Goal: Information Seeking & Learning: Find specific fact

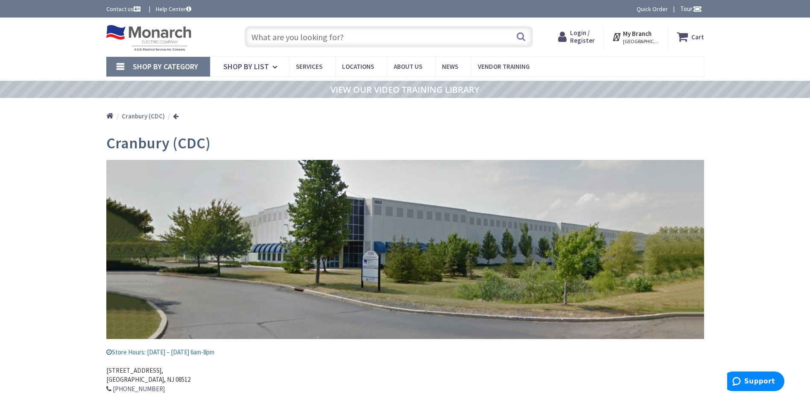
click at [642, 37] on strong "My Branch" at bounding box center [637, 33] width 29 height 8
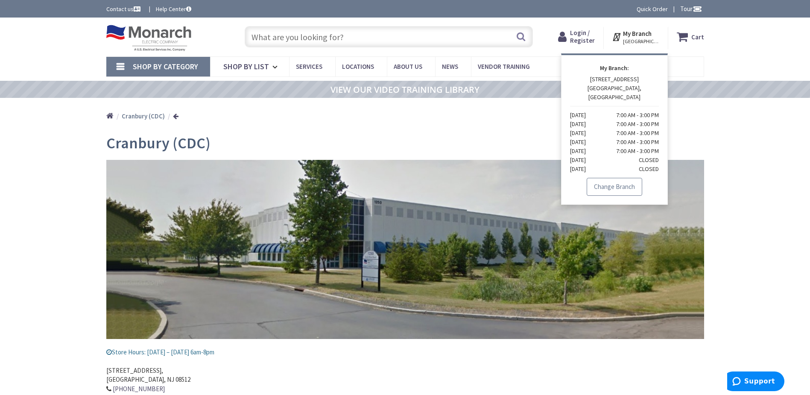
click at [608, 178] on link "Change Branch" at bounding box center [615, 187] width 56 height 18
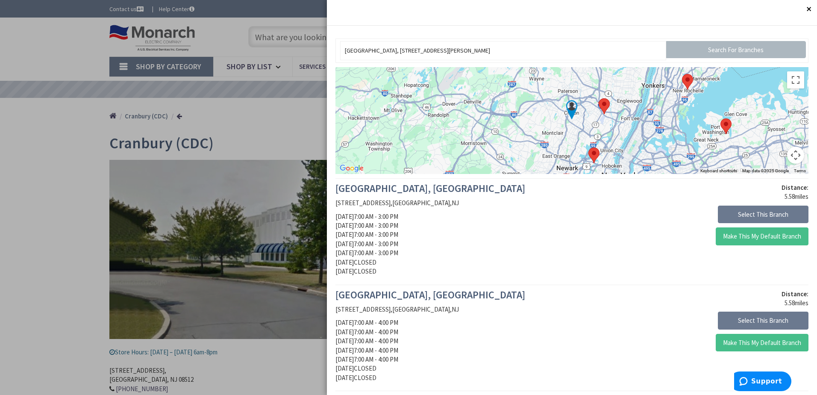
click at [51, 156] on div at bounding box center [408, 197] width 817 height 395
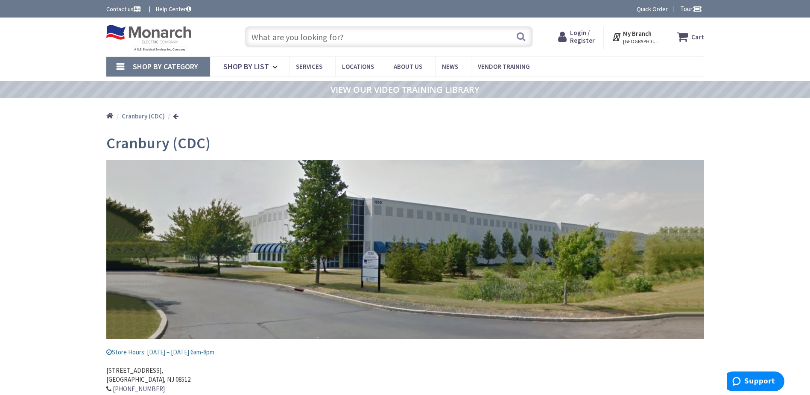
click at [316, 35] on input "text" at bounding box center [389, 36] width 288 height 21
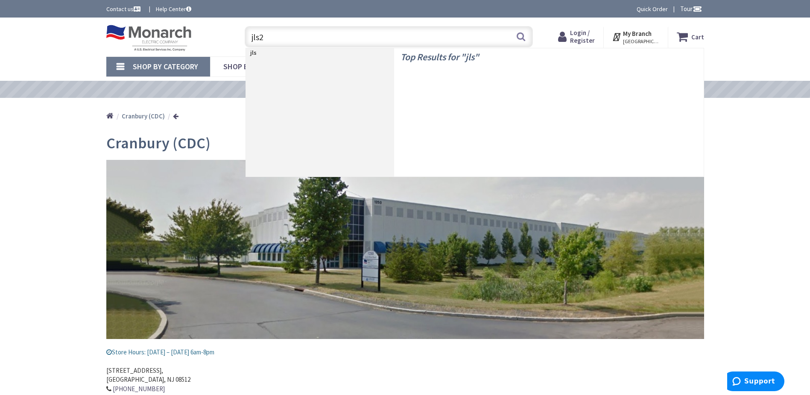
type input "jls25"
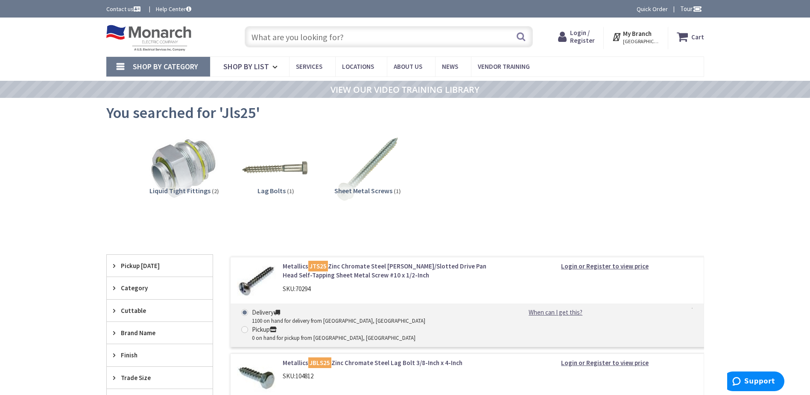
click at [280, 37] on input "text" at bounding box center [389, 36] width 288 height 21
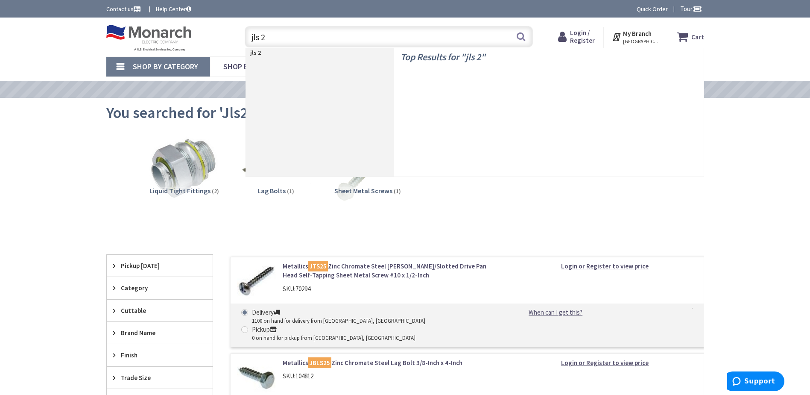
type input "jls 25"
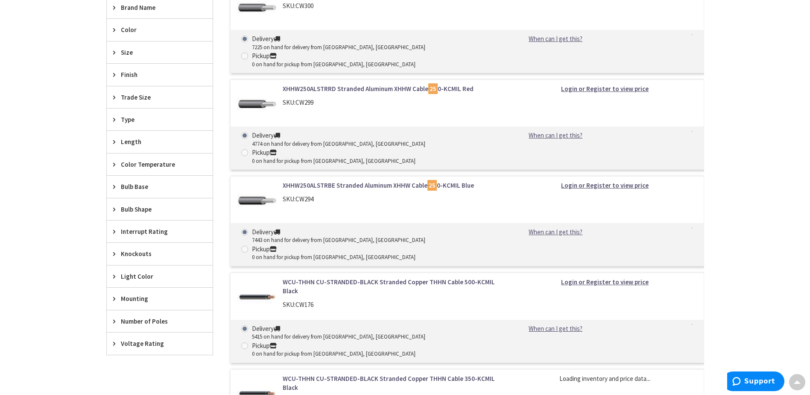
scroll to position [470, 0]
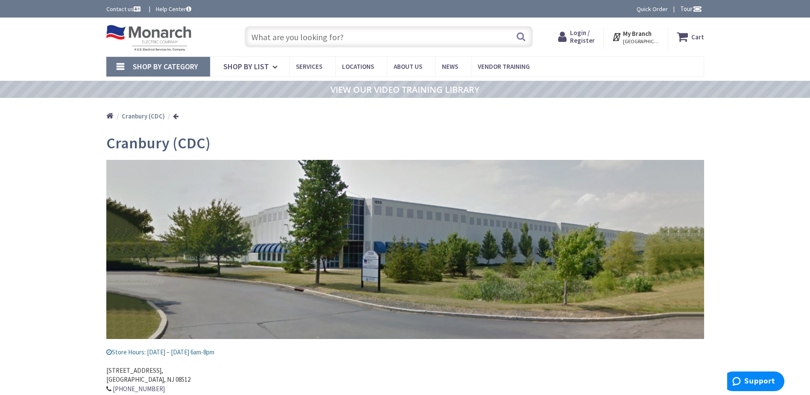
click at [342, 41] on input "text" at bounding box center [389, 36] width 288 height 21
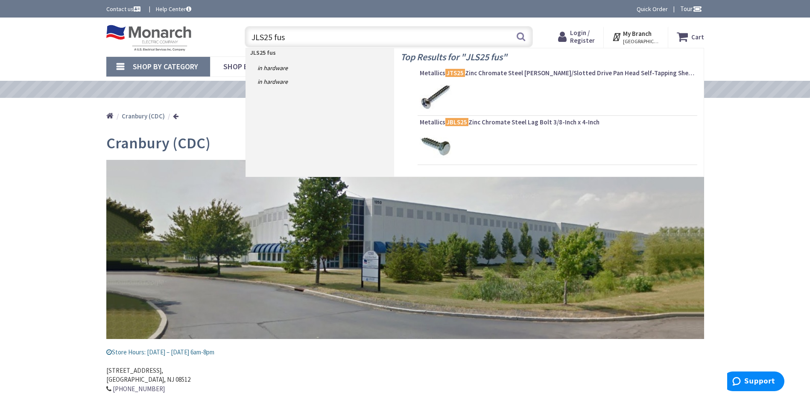
type input "JLS25 fuse"
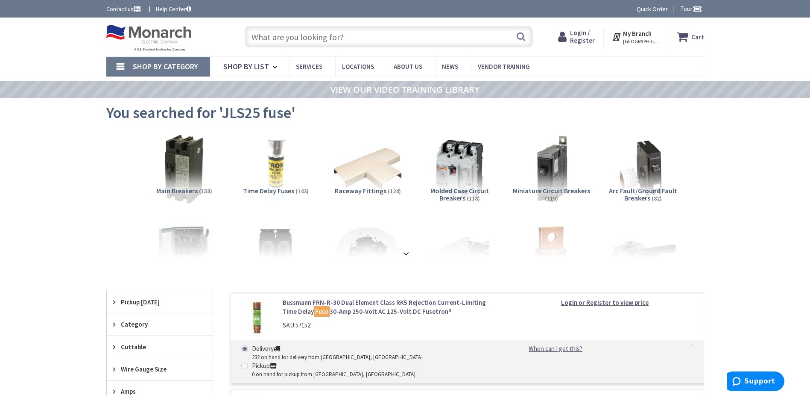
click at [369, 42] on input "text" at bounding box center [389, 36] width 288 height 21
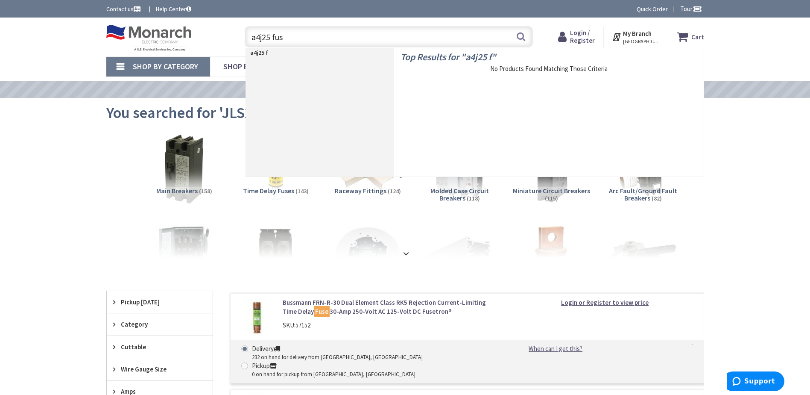
type input "a4j25 fuse"
